Goal: Task Accomplishment & Management: Use online tool/utility

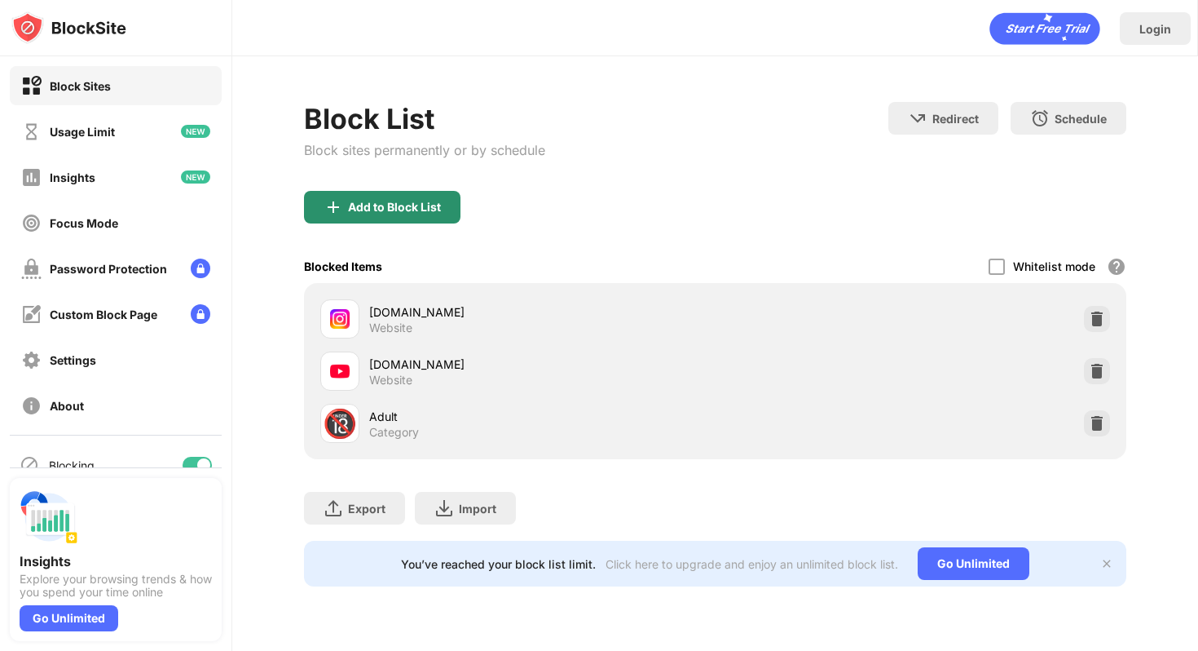
click at [379, 211] on div "Add to Block List" at bounding box center [394, 207] width 93 height 13
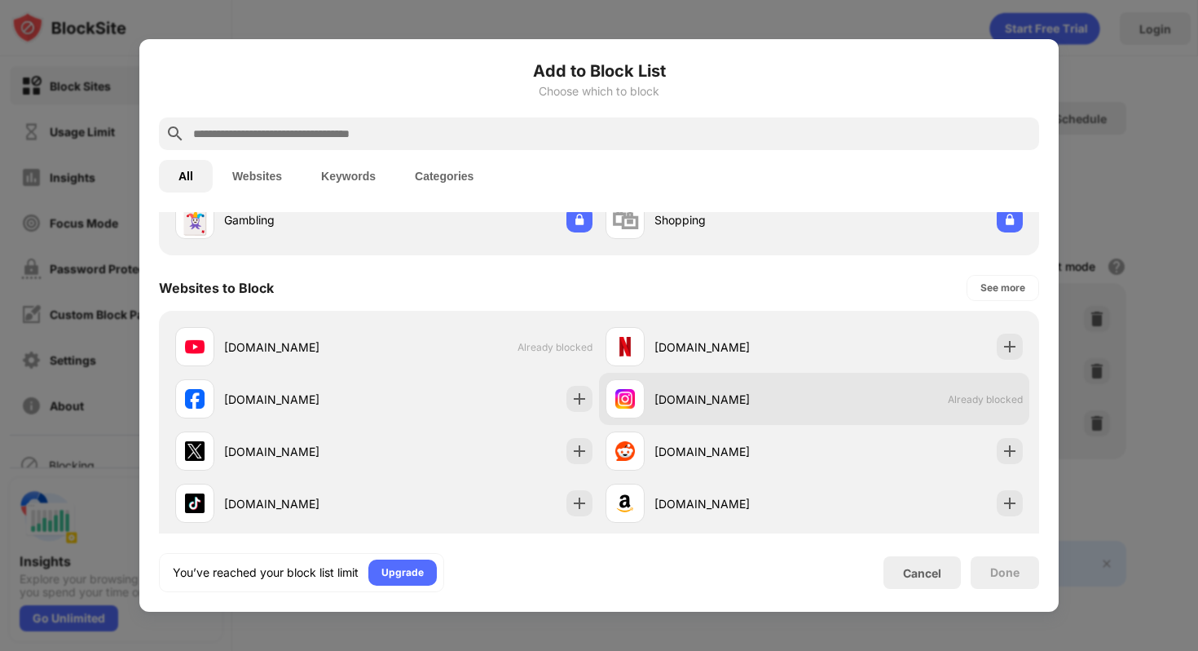
scroll to position [223, 0]
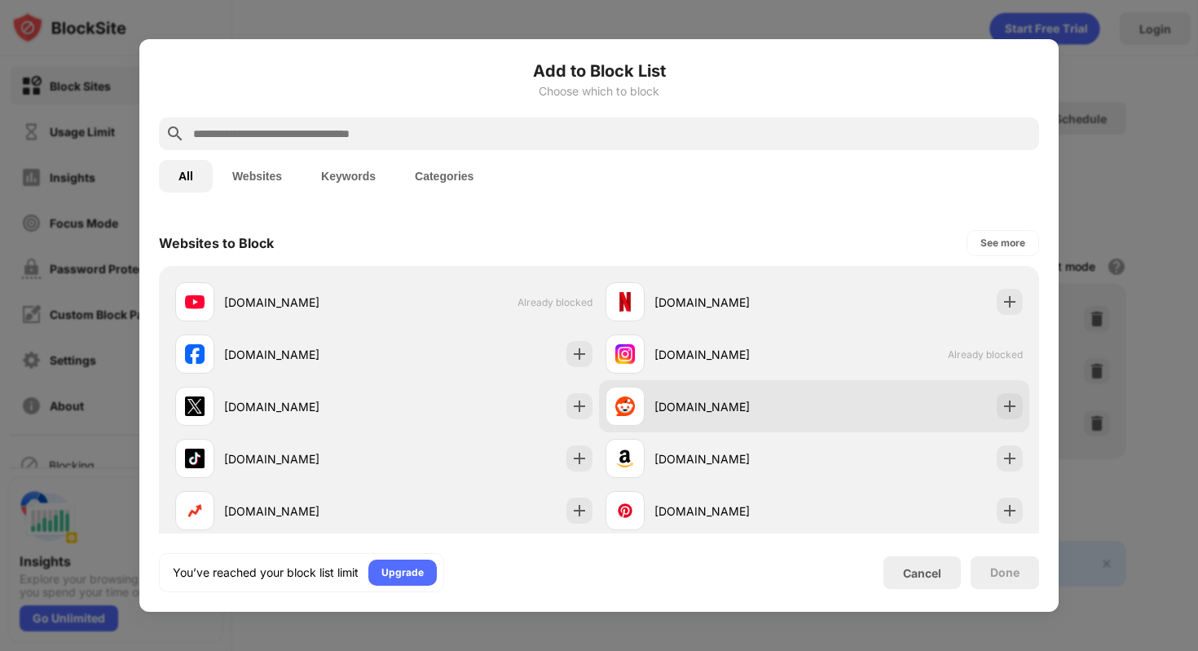
click at [662, 402] on div "[DOMAIN_NAME]" at bounding box center [735, 406] width 160 height 17
click at [1003, 407] on img at bounding box center [1010, 406] width 16 height 16
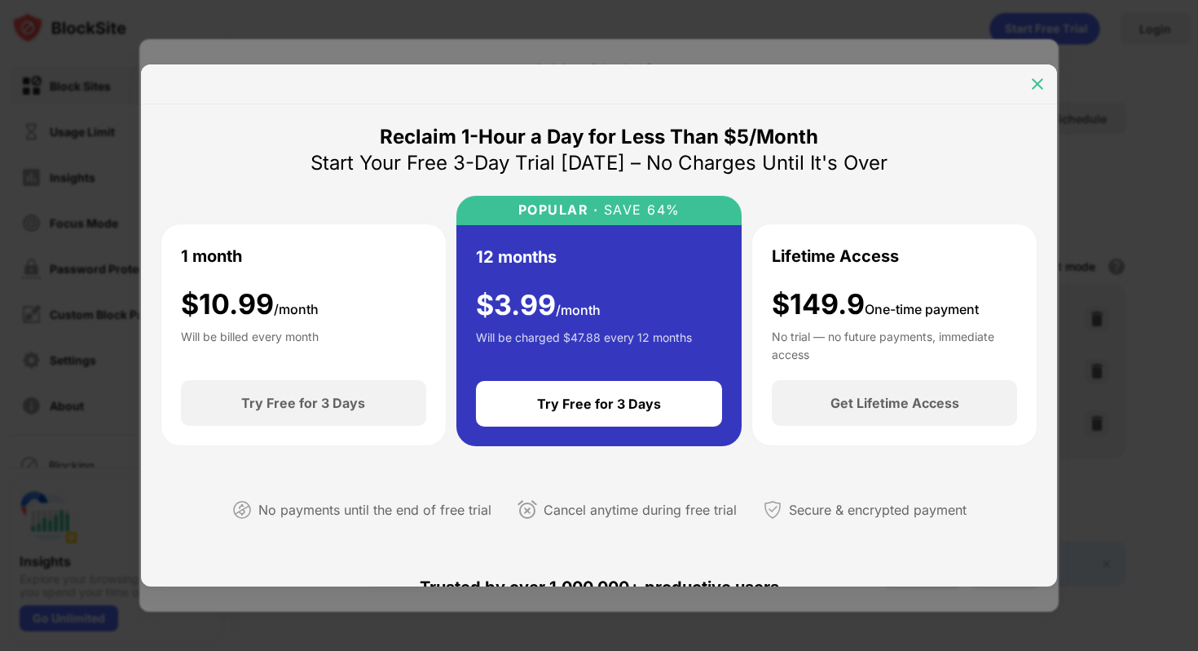
click at [1036, 79] on img at bounding box center [1038, 84] width 16 height 16
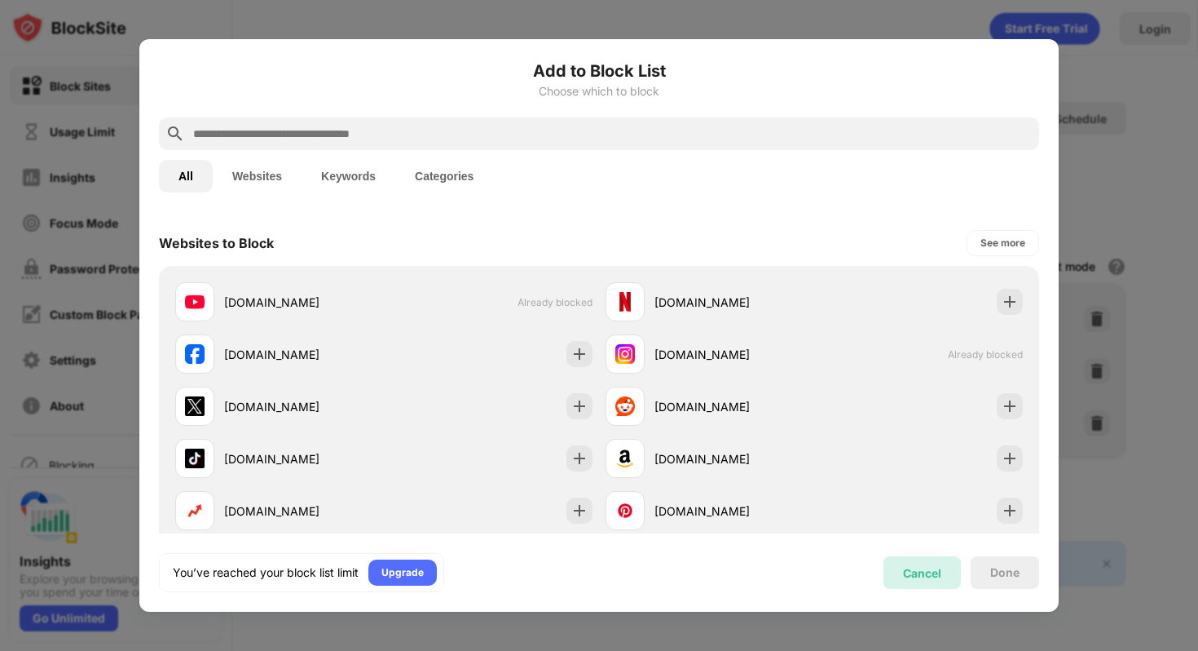
click at [910, 571] on div "Cancel" at bounding box center [922, 573] width 38 height 14
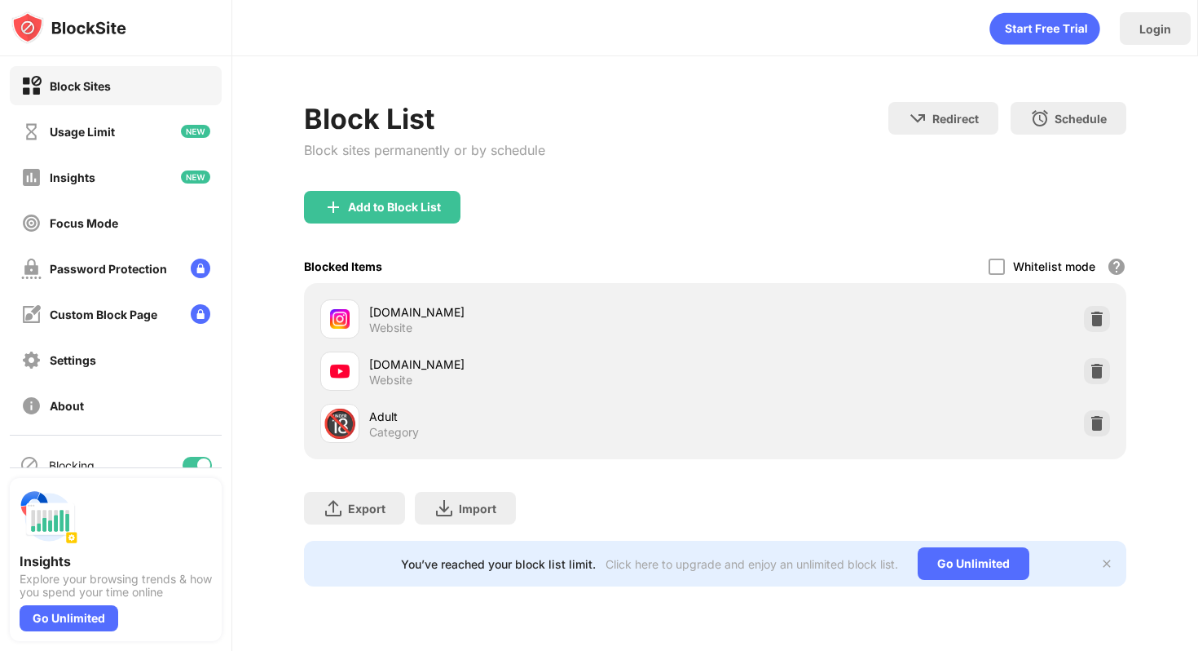
click at [1088, 434] on div at bounding box center [1097, 423] width 26 height 26
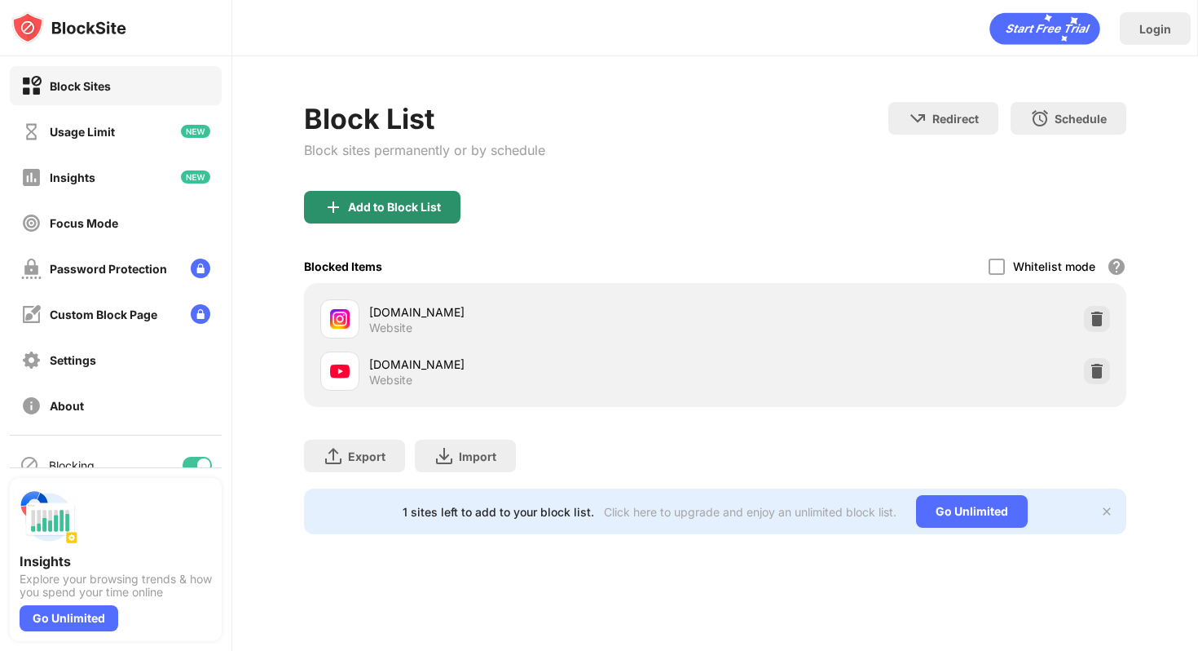
click at [425, 205] on div "Add to Block List" at bounding box center [394, 207] width 93 height 13
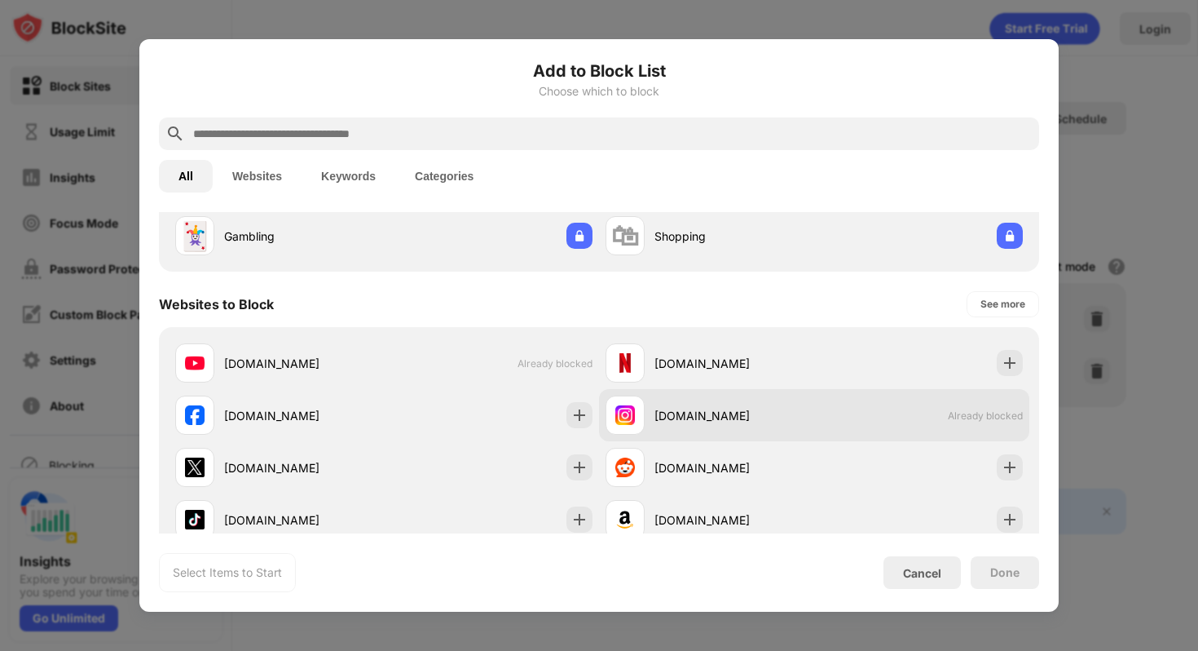
scroll to position [176, 0]
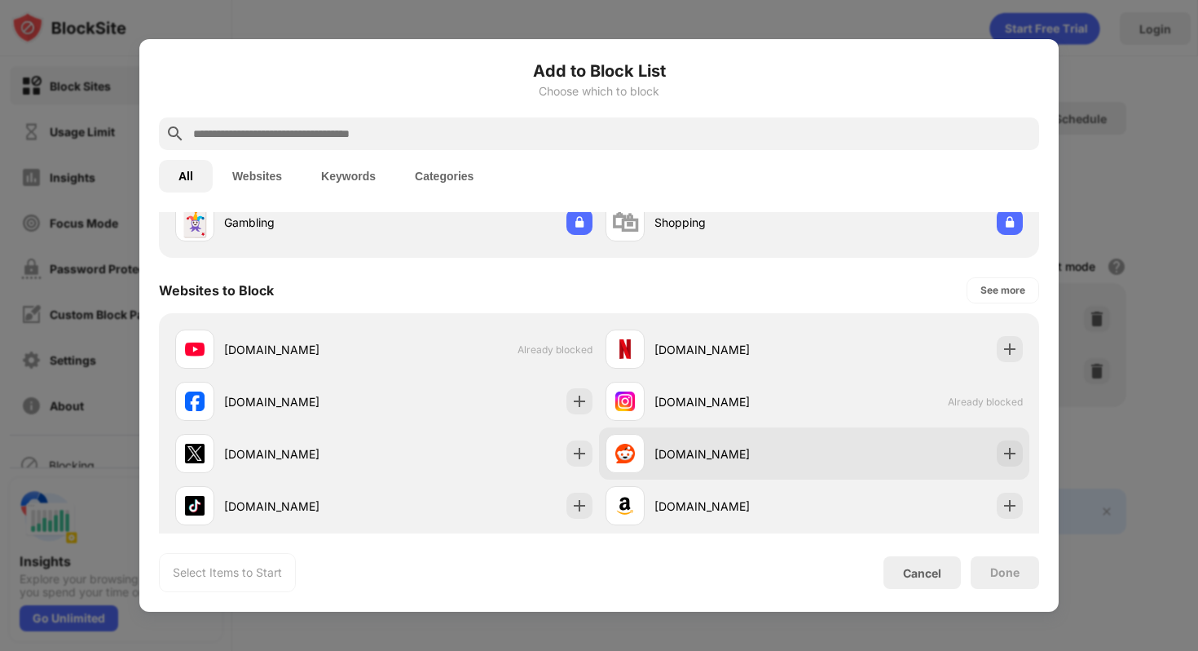
click at [704, 466] on div "[DOMAIN_NAME]" at bounding box center [710, 453] width 209 height 39
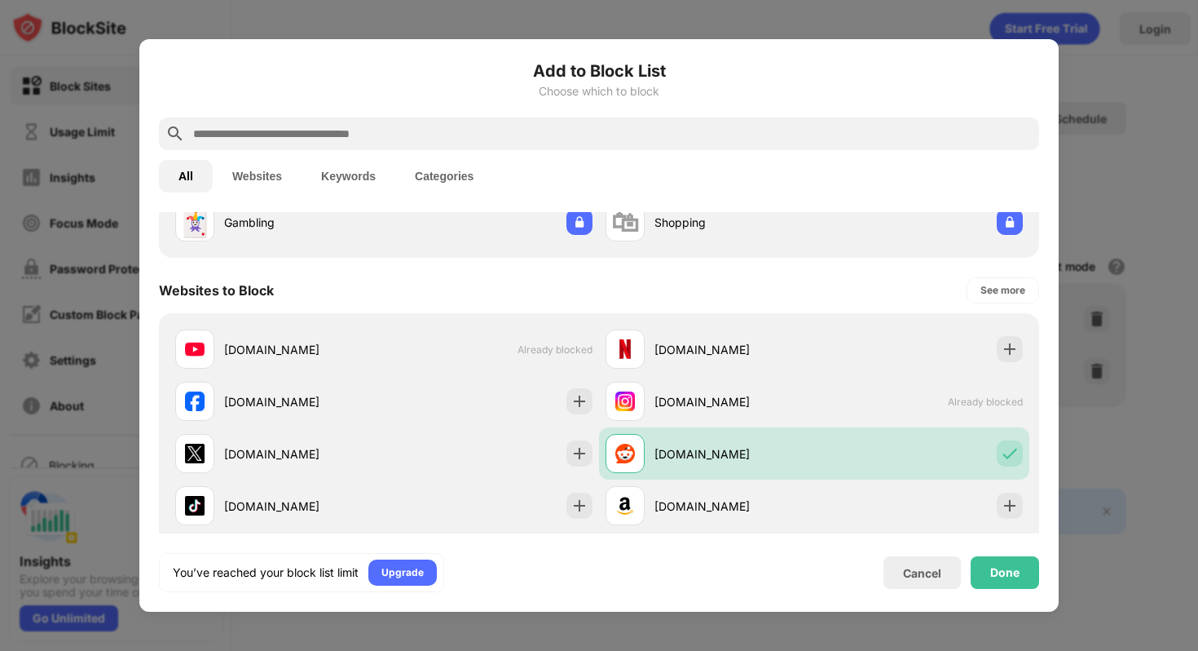
click at [1001, 570] on div "Done" at bounding box center [1005, 572] width 29 height 13
